Goal: Find specific page/section: Find specific page/section

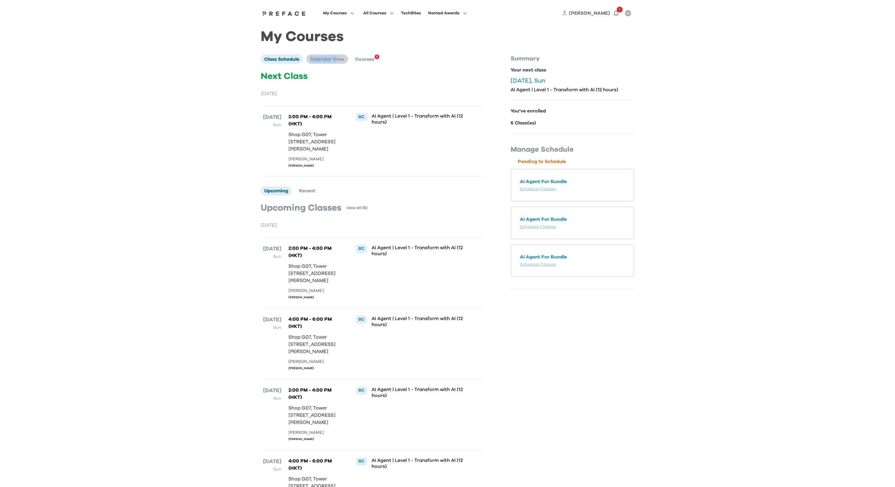
click at [337, 56] on li "Calendar View" at bounding box center [327, 58] width 42 height 9
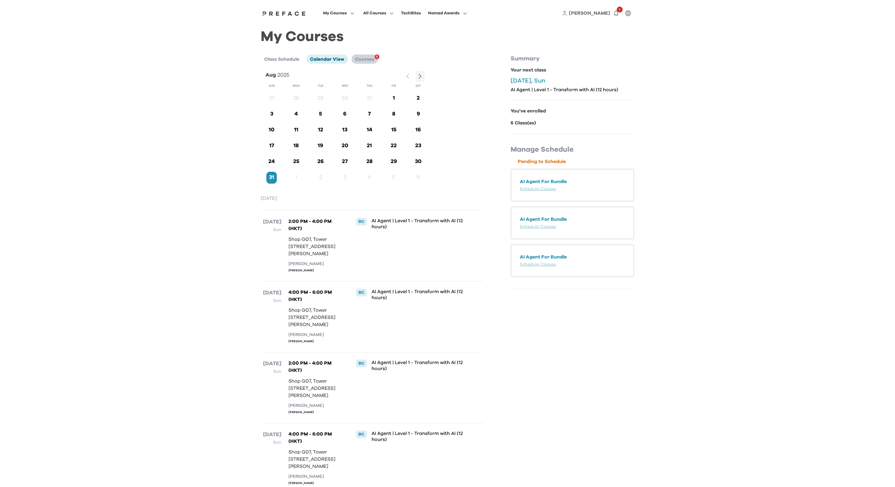
click at [362, 60] on span "Courses" at bounding box center [364, 59] width 19 height 5
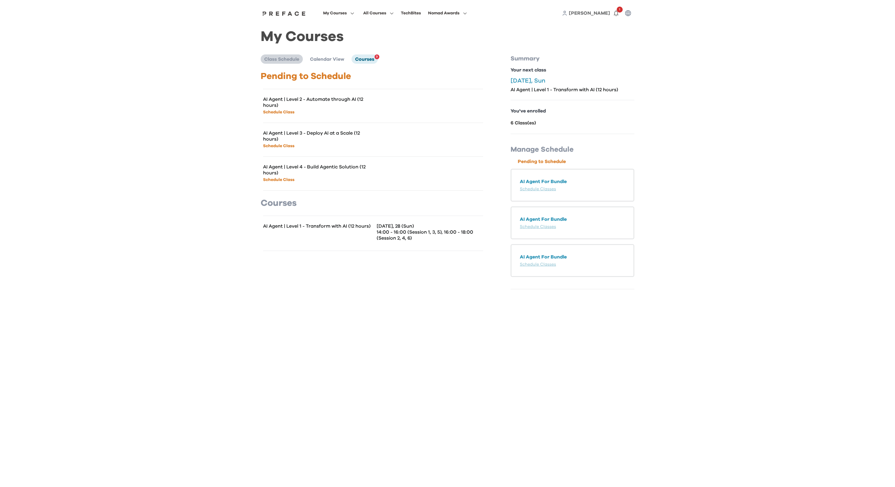
click at [272, 61] on span "Class Schedule" at bounding box center [281, 59] width 35 height 5
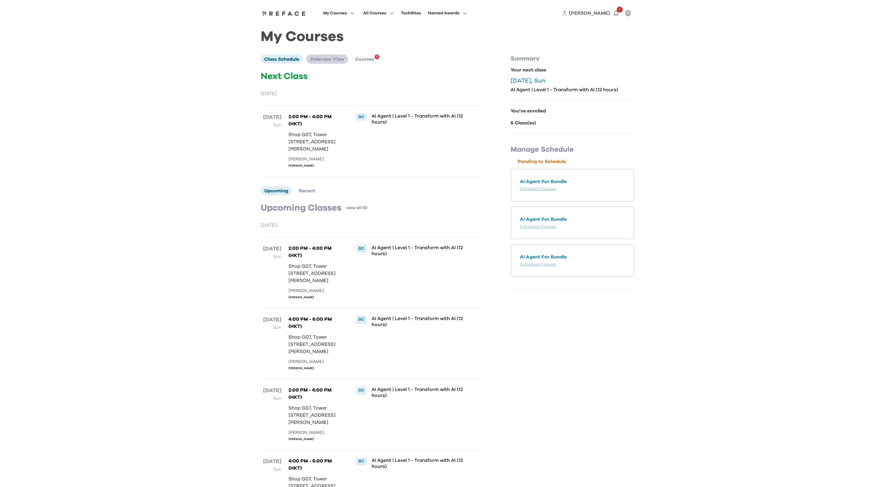
click at [331, 59] on span "Calendar View" at bounding box center [327, 59] width 34 height 5
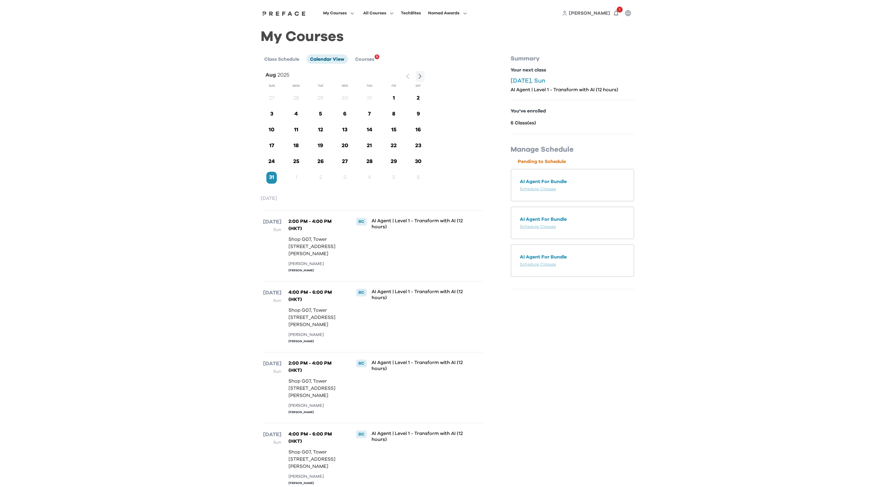
click at [369, 159] on p "28" at bounding box center [369, 162] width 10 height 8
click at [370, 160] on p "28" at bounding box center [369, 162] width 10 height 8
click at [370, 161] on p "28" at bounding box center [369, 162] width 10 height 8
click at [421, 74] on icon "button" at bounding box center [420, 76] width 6 height 6
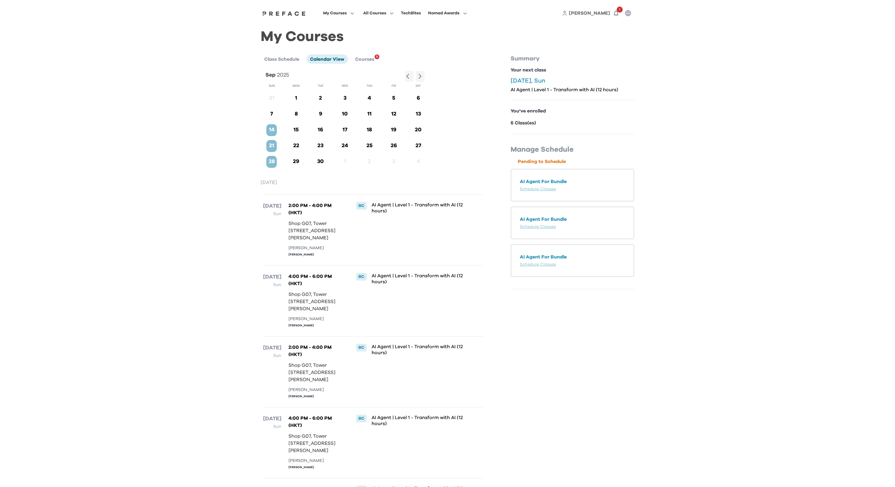
click at [273, 159] on p "28" at bounding box center [271, 162] width 10 height 8
click at [272, 162] on p "28" at bounding box center [271, 162] width 10 height 8
click at [271, 164] on p "28" at bounding box center [271, 162] width 10 height 8
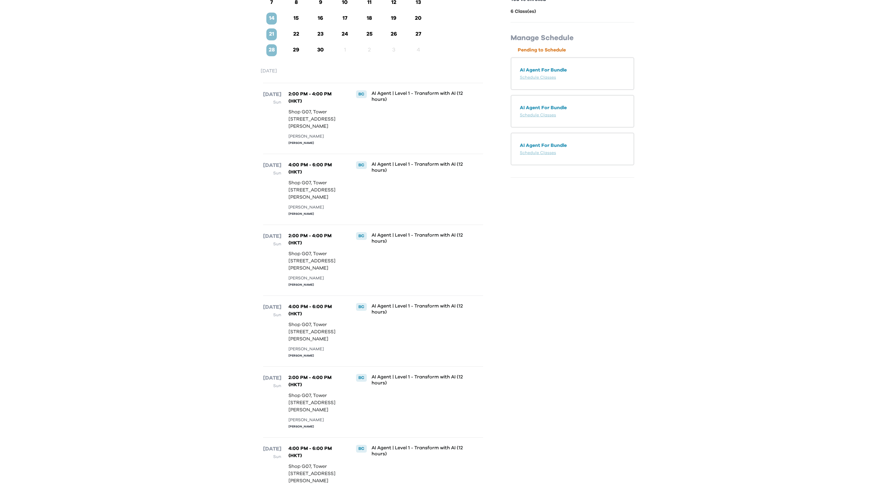
scroll to position [109, 0]
